Goal: Use online tool/utility: Utilize a website feature to perform a specific function

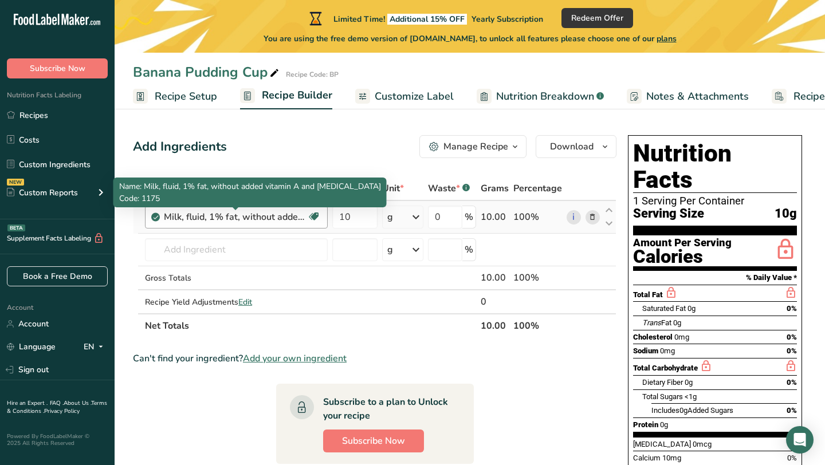
click at [303, 211] on div "Milk, fluid, 1% fat, without added vitamin A and [MEDICAL_DATA]" at bounding box center [235, 217] width 143 height 14
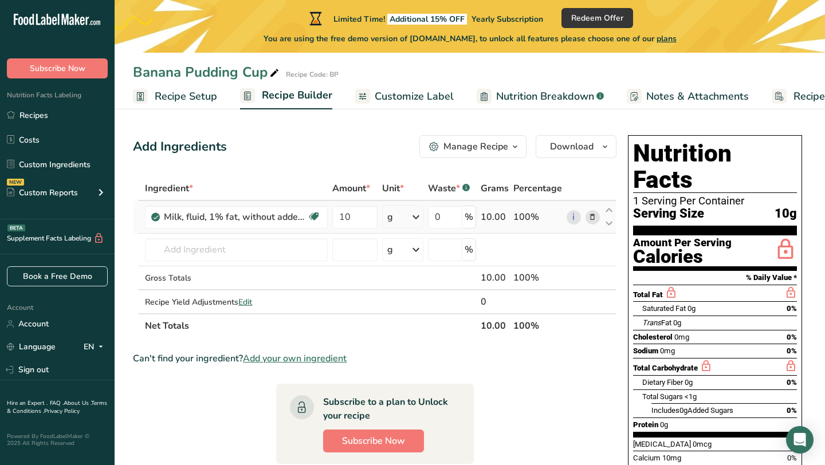
click at [591, 218] on icon at bounding box center [592, 217] width 8 height 12
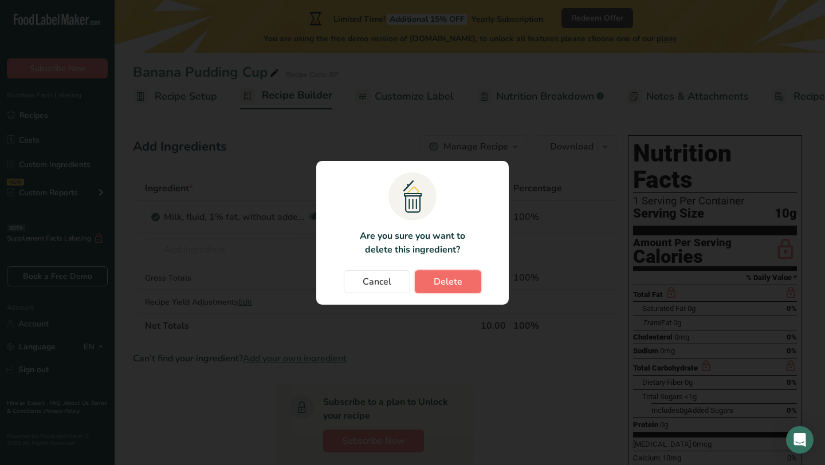
click at [455, 283] on span "Delete" at bounding box center [447, 282] width 29 height 14
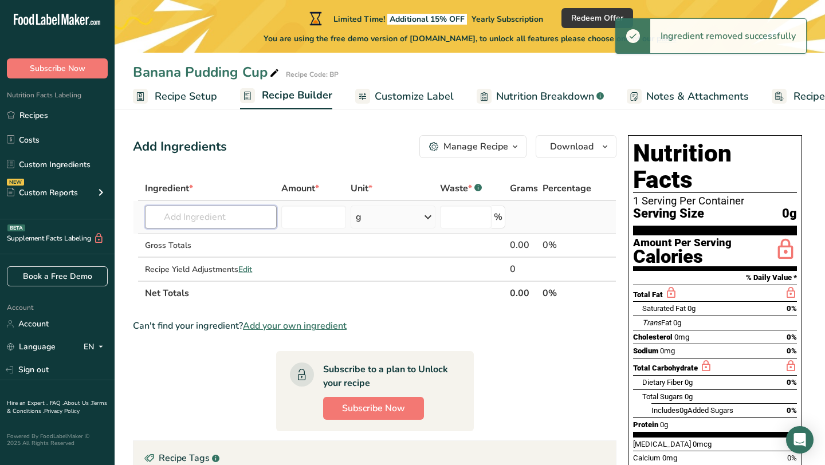
click at [241, 214] on input "text" at bounding box center [211, 217] width 132 height 23
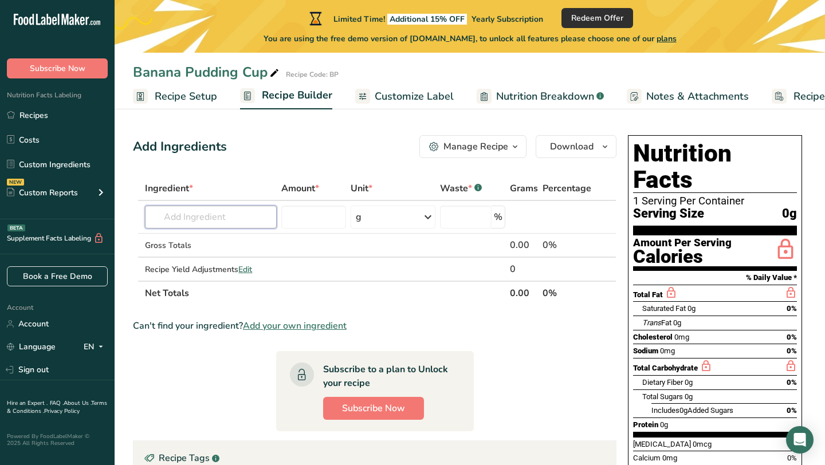
type input "M"
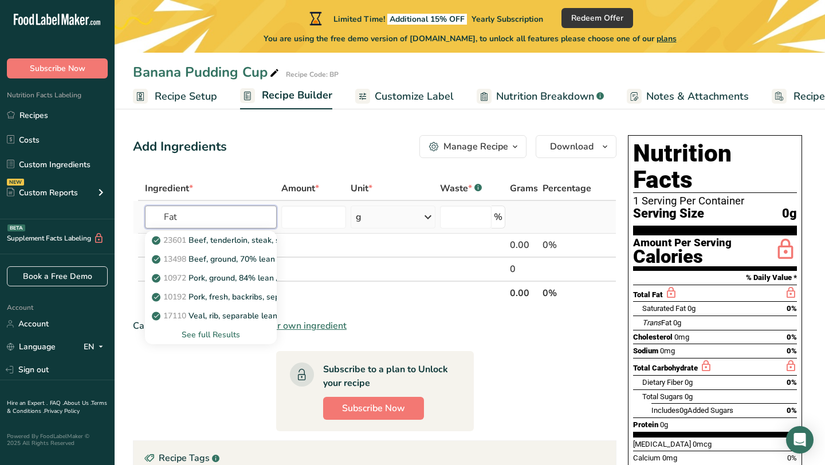
type input "Fat"
click at [232, 333] on div "See full Results" at bounding box center [210, 335] width 113 height 12
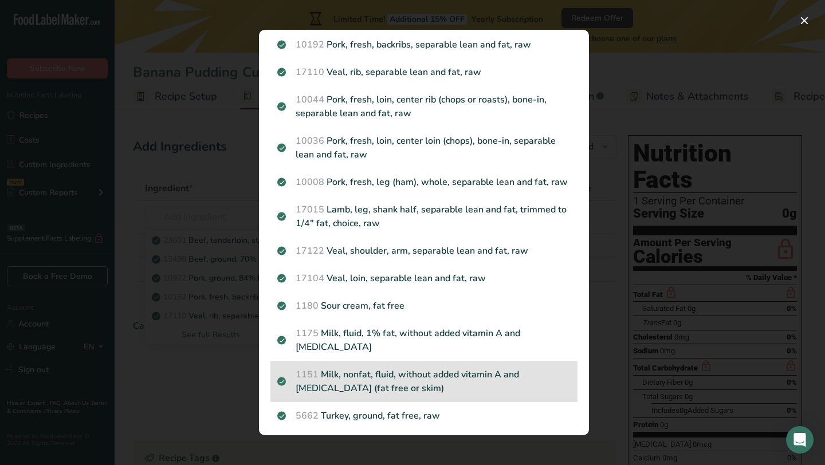
scroll to position [131, 0]
click at [425, 377] on p "1151 Milk, nonfat, fluid, without added vitamin A and [MEDICAL_DATA] (fat free …" at bounding box center [423, 379] width 293 height 27
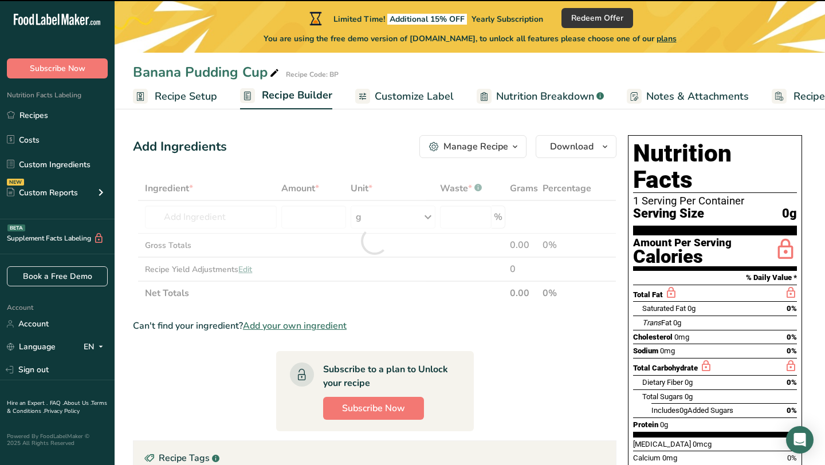
scroll to position [22, 0]
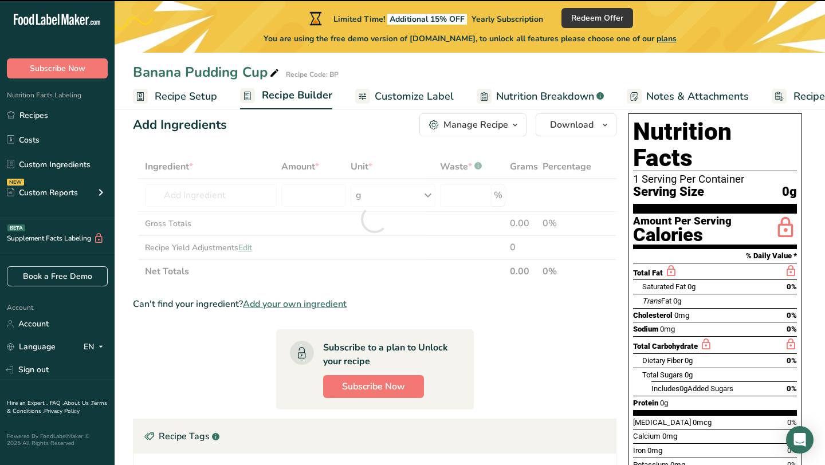
type input "0"
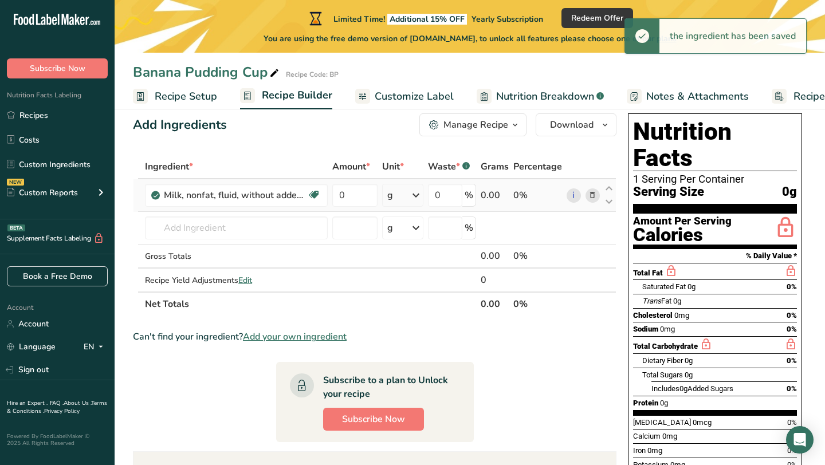
click at [597, 196] on span at bounding box center [592, 195] width 14 height 14
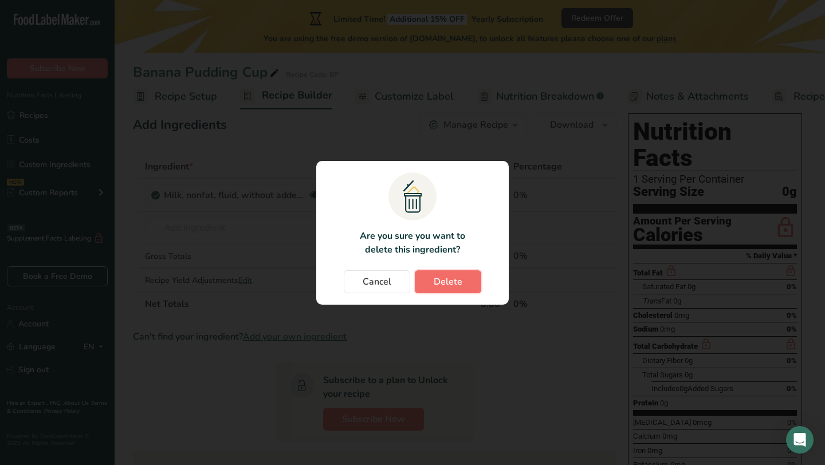
click at [467, 273] on button "Delete" at bounding box center [448, 281] width 66 height 23
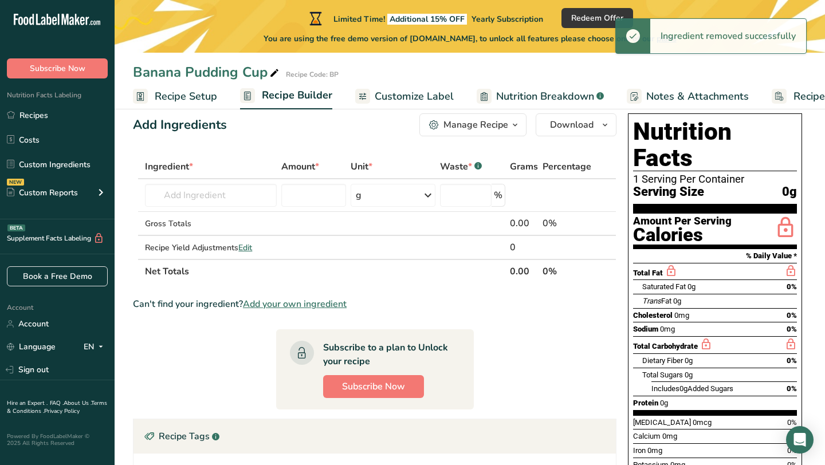
click at [399, 102] on span "Customize Label" at bounding box center [413, 96] width 79 height 15
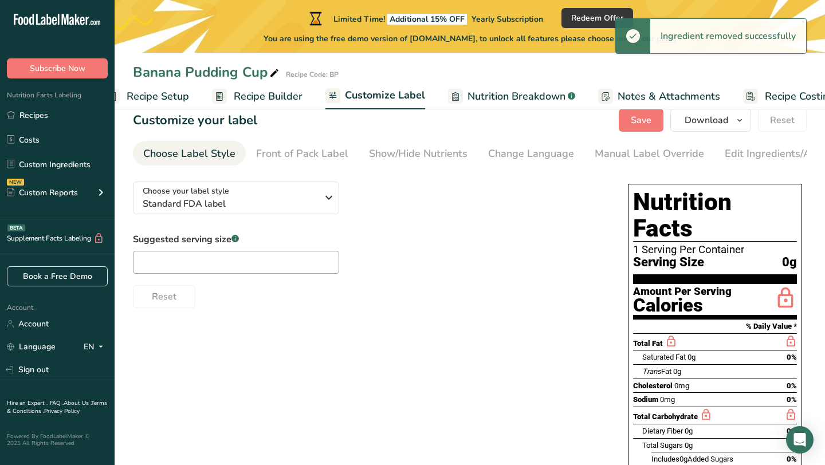
scroll to position [0, 56]
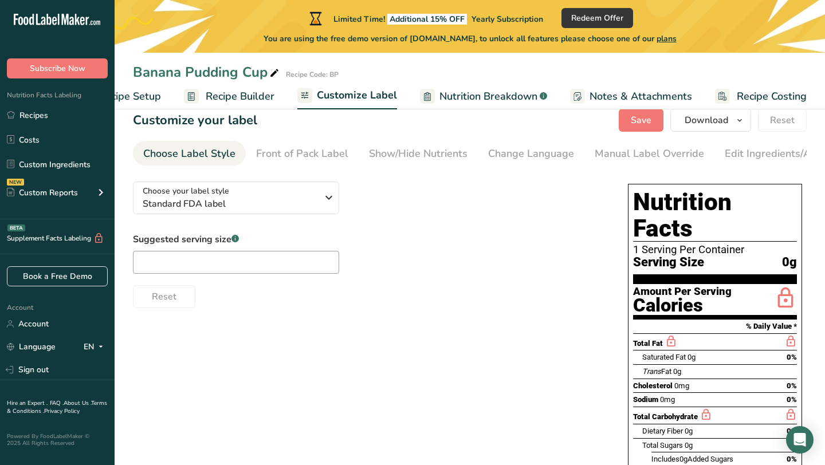
click at [480, 97] on span "Nutrition Breakdown" at bounding box center [488, 96] width 98 height 15
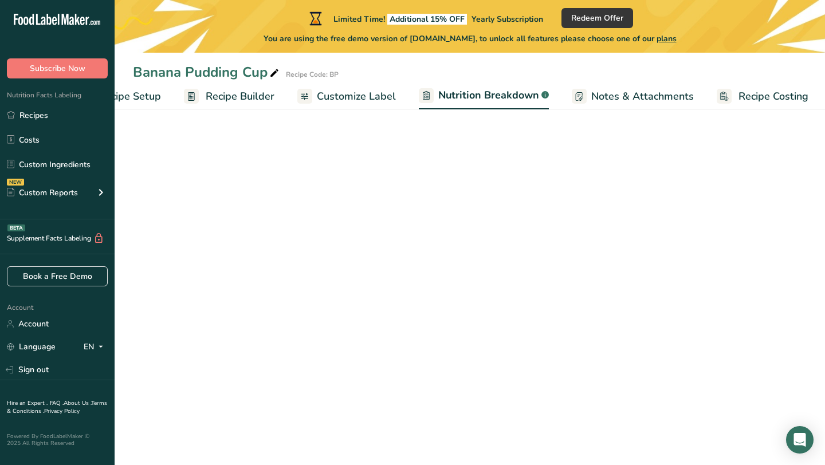
scroll to position [0, 57]
select select "Calories"
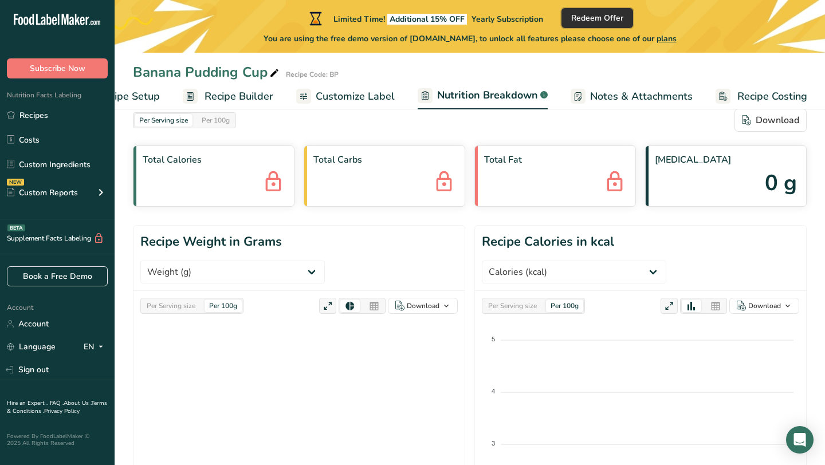
click at [595, 16] on span "Redeem Offer" at bounding box center [597, 18] width 52 height 12
